Goal: Navigation & Orientation: Find specific page/section

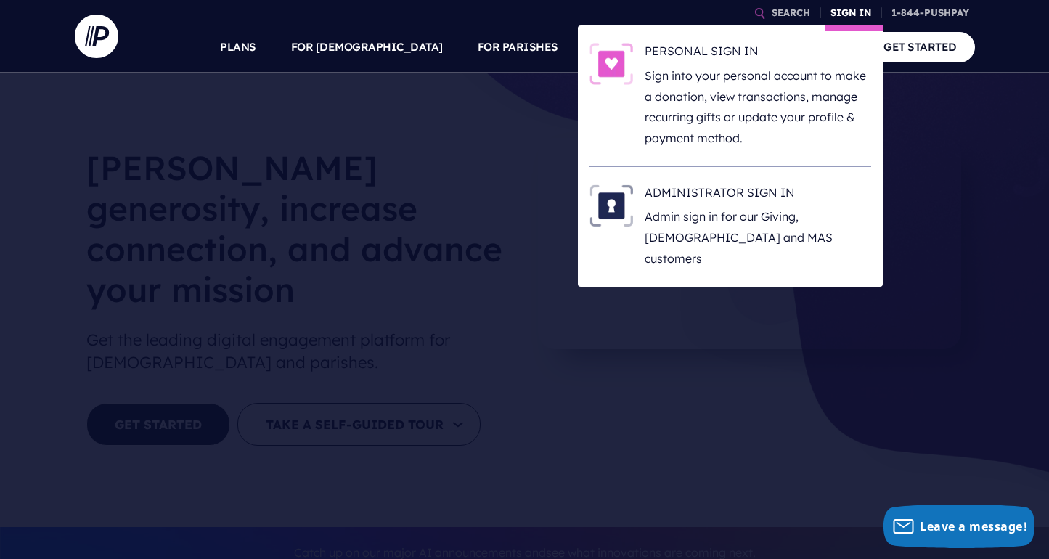
click at [835, 12] on link "SIGN IN" at bounding box center [851, 12] width 52 height 25
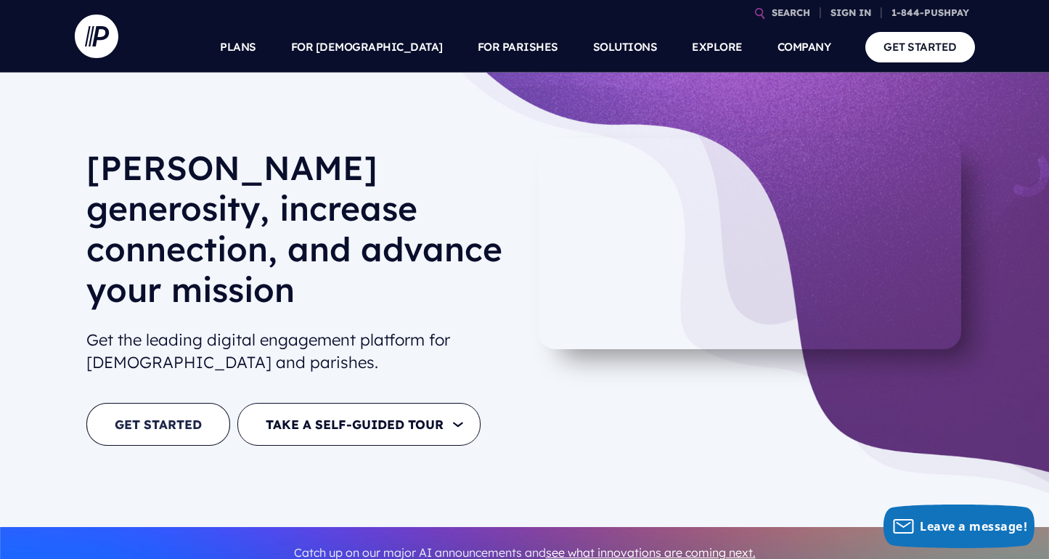
click at [216, 403] on link "GET STARTED" at bounding box center [158, 424] width 144 height 43
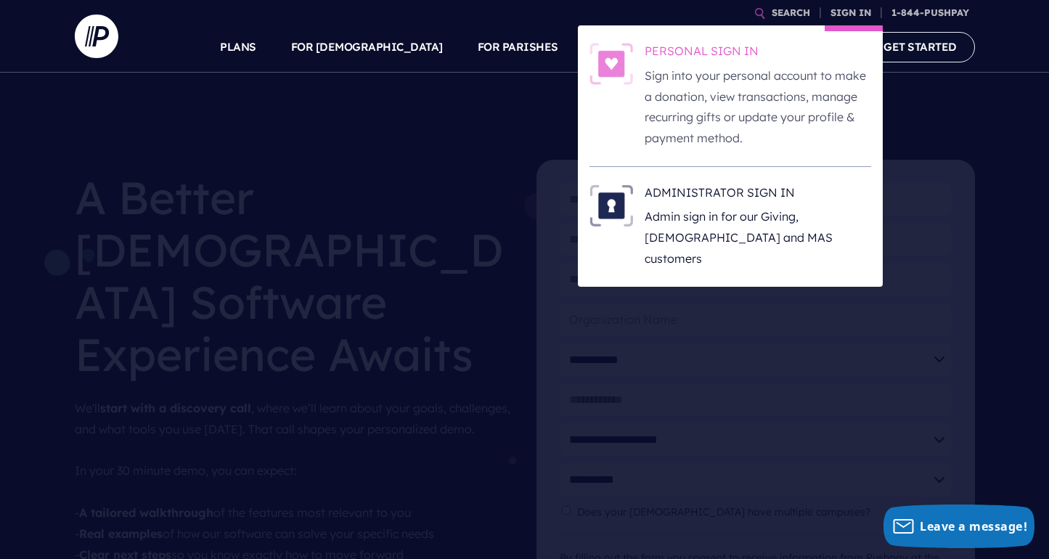
click at [735, 75] on p "Sign into your personal account to make a donation, view transactions, manage r…" at bounding box center [758, 106] width 226 height 83
click at [725, 51] on h6 "PERSONAL SIGN IN" at bounding box center [758, 54] width 226 height 22
click at [850, 12] on link "SIGN IN" at bounding box center [851, 12] width 52 height 25
click at [873, 15] on link "SIGN IN" at bounding box center [851, 12] width 52 height 25
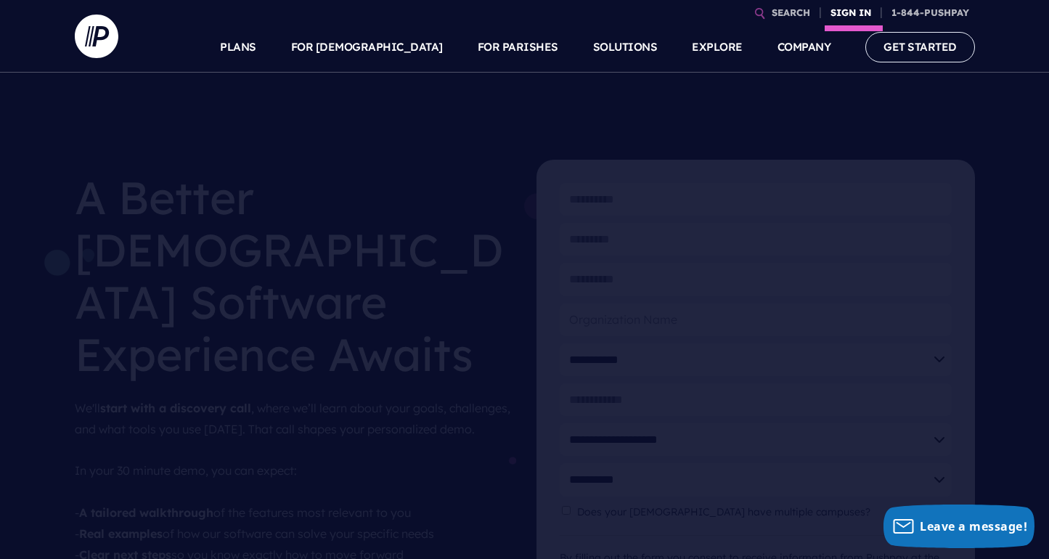
click at [850, 7] on link "SIGN IN" at bounding box center [851, 12] width 52 height 25
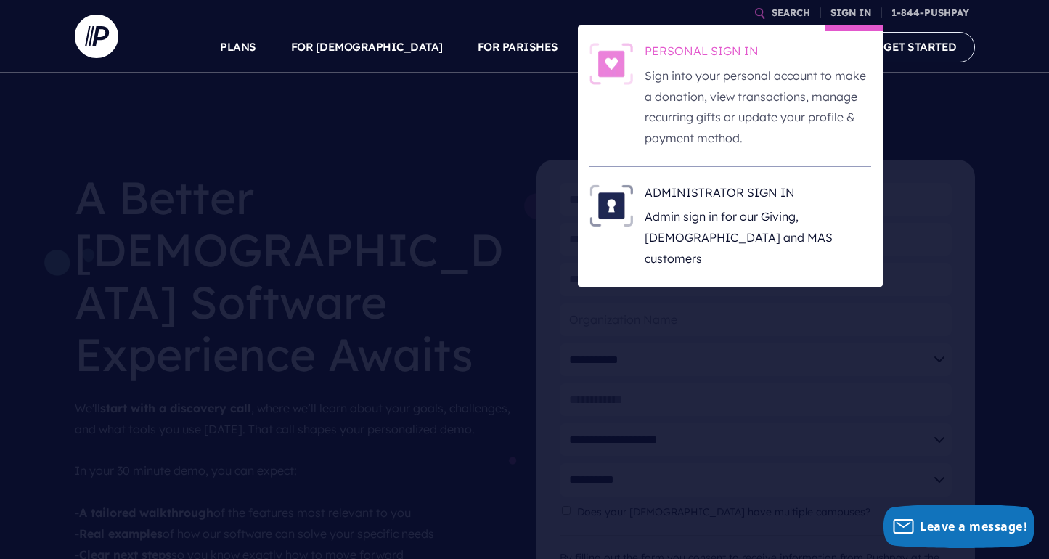
click at [730, 55] on h6 "PERSONAL SIGN IN" at bounding box center [758, 54] width 226 height 22
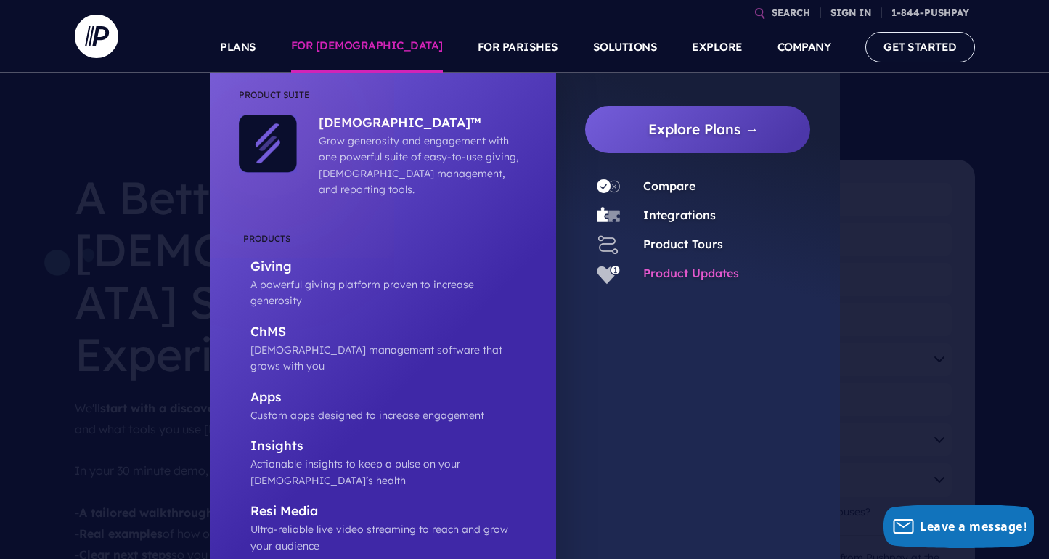
click at [730, 273] on link "Product Updates" at bounding box center [691, 273] width 96 height 15
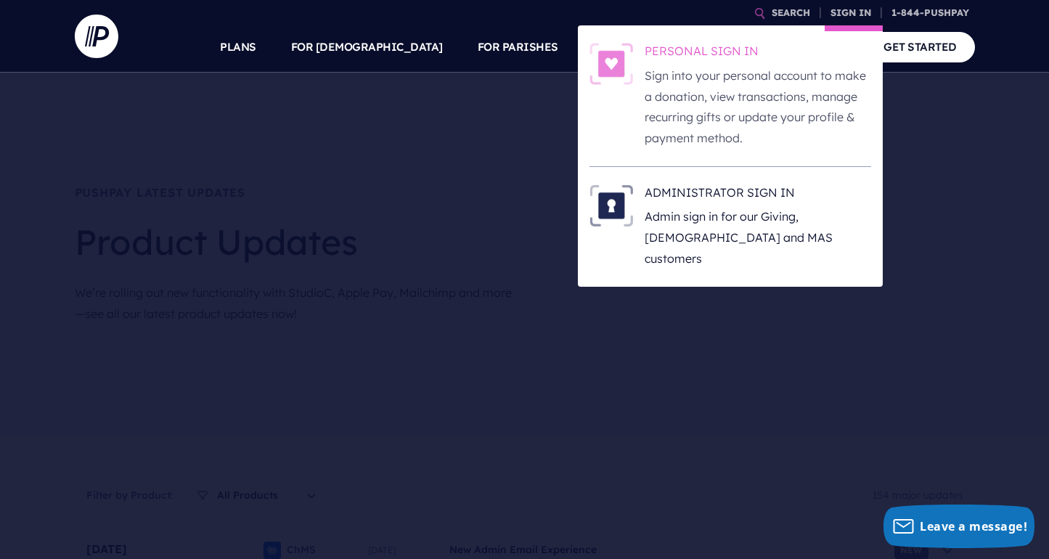
click at [701, 53] on h6 "PERSONAL SIGN IN" at bounding box center [758, 54] width 226 height 22
click at [825, 48] on h6 "PERSONAL SIGN IN" at bounding box center [758, 54] width 226 height 22
